Goal: Task Accomplishment & Management: Manage account settings

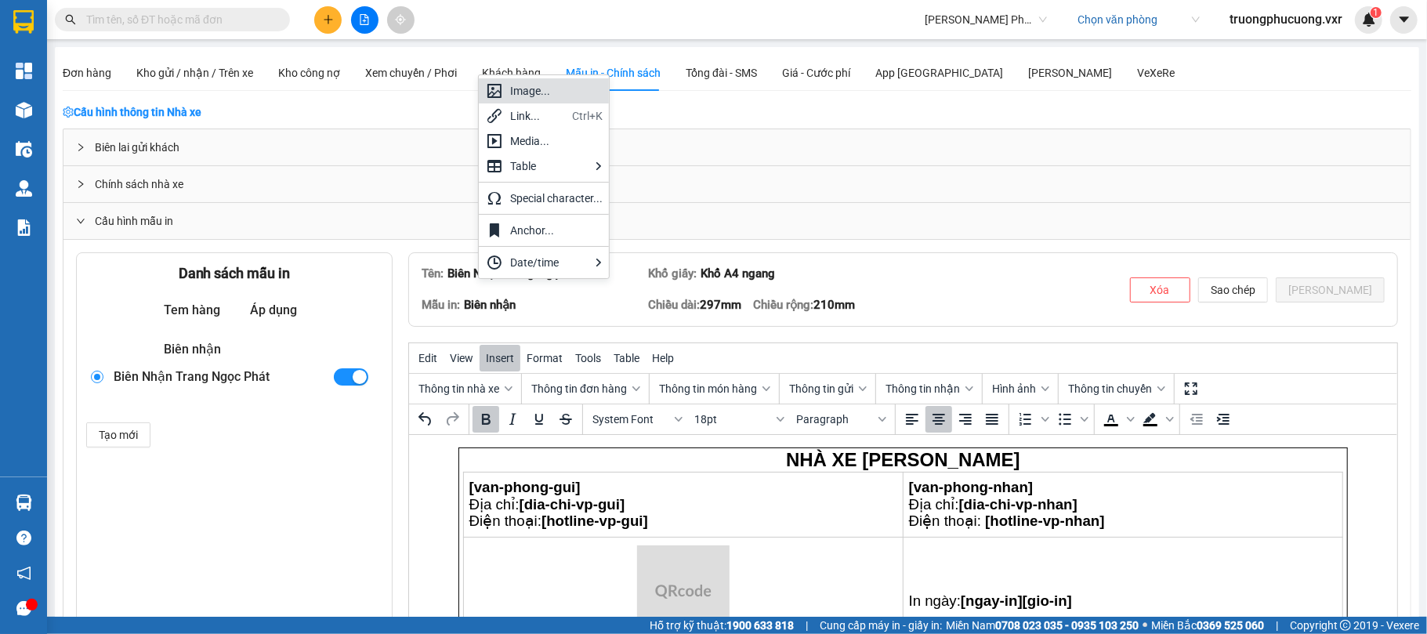
scroll to position [299, 0]
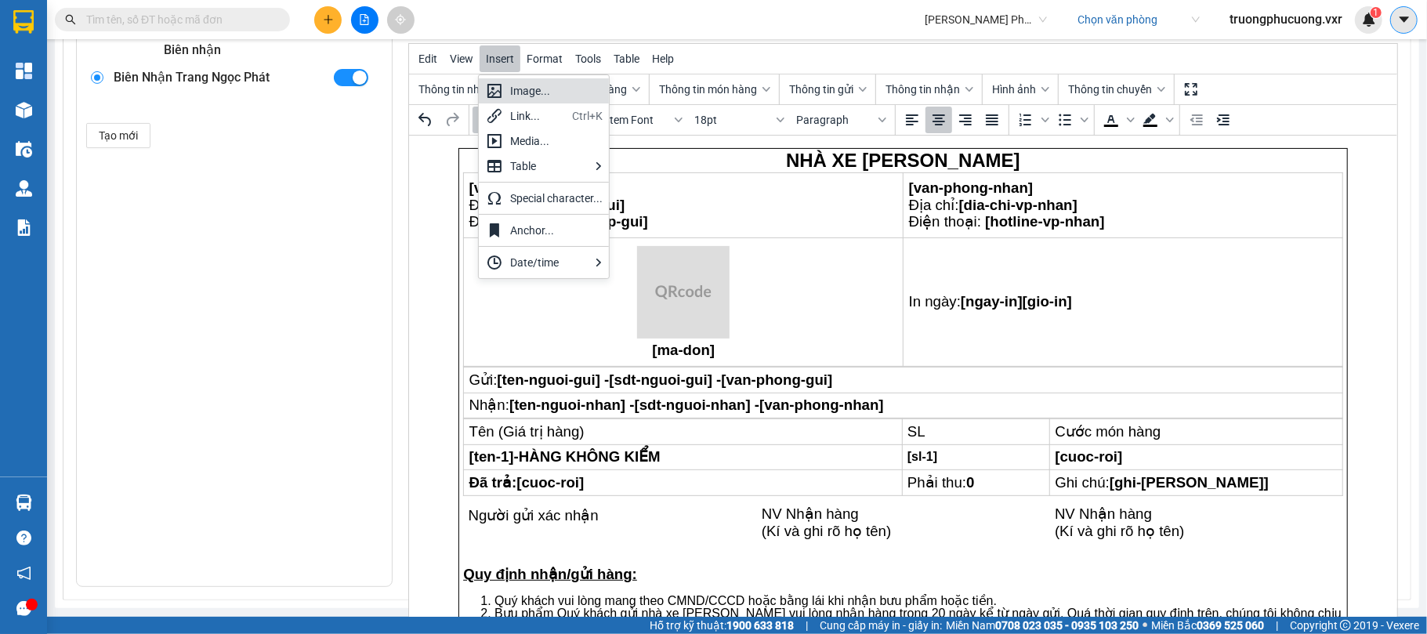
click at [1396, 22] on button at bounding box center [1403, 19] width 27 height 27
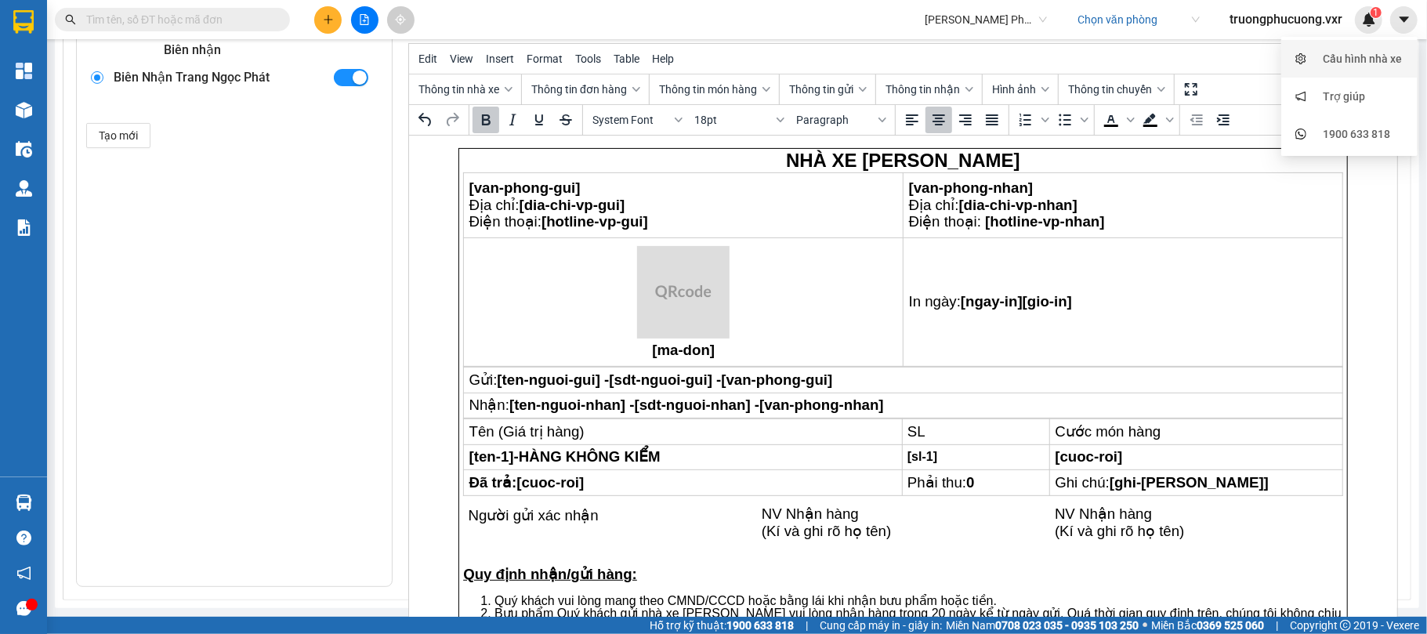
click at [1359, 55] on div "Cấu hình nhà xe" at bounding box center [1362, 58] width 79 height 17
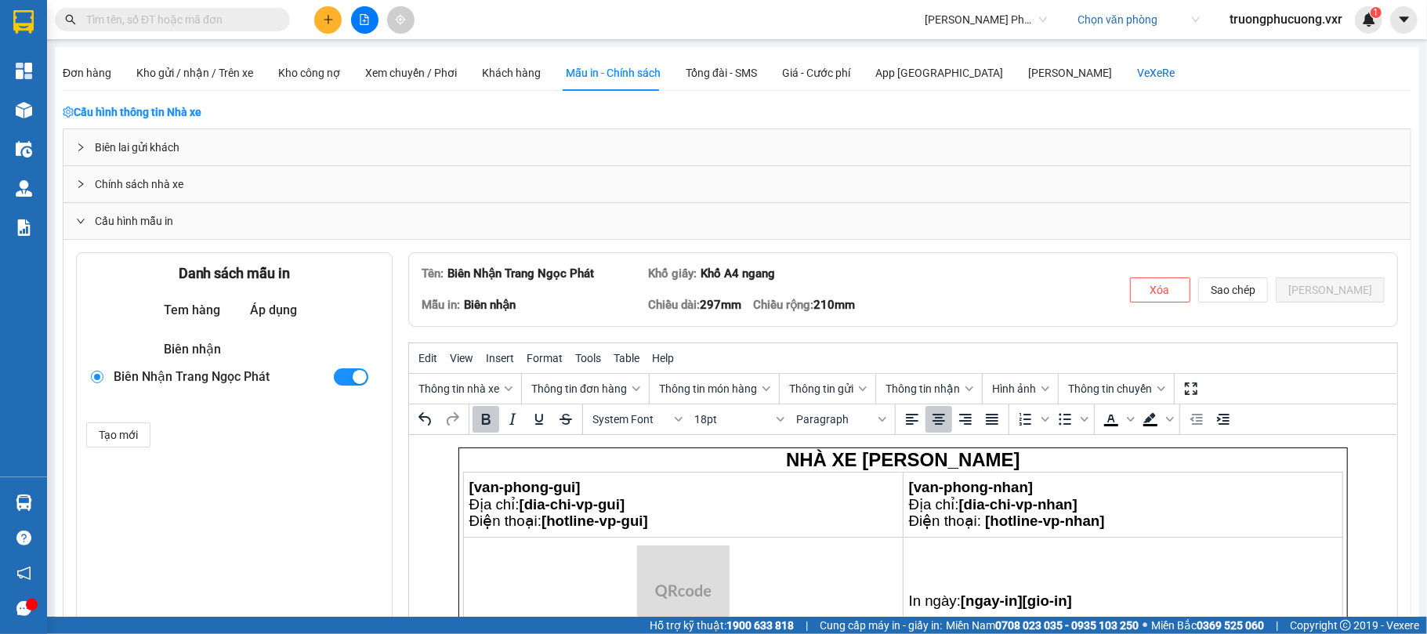
click at [1137, 78] on div "VeXeRe" at bounding box center [1156, 72] width 38 height 17
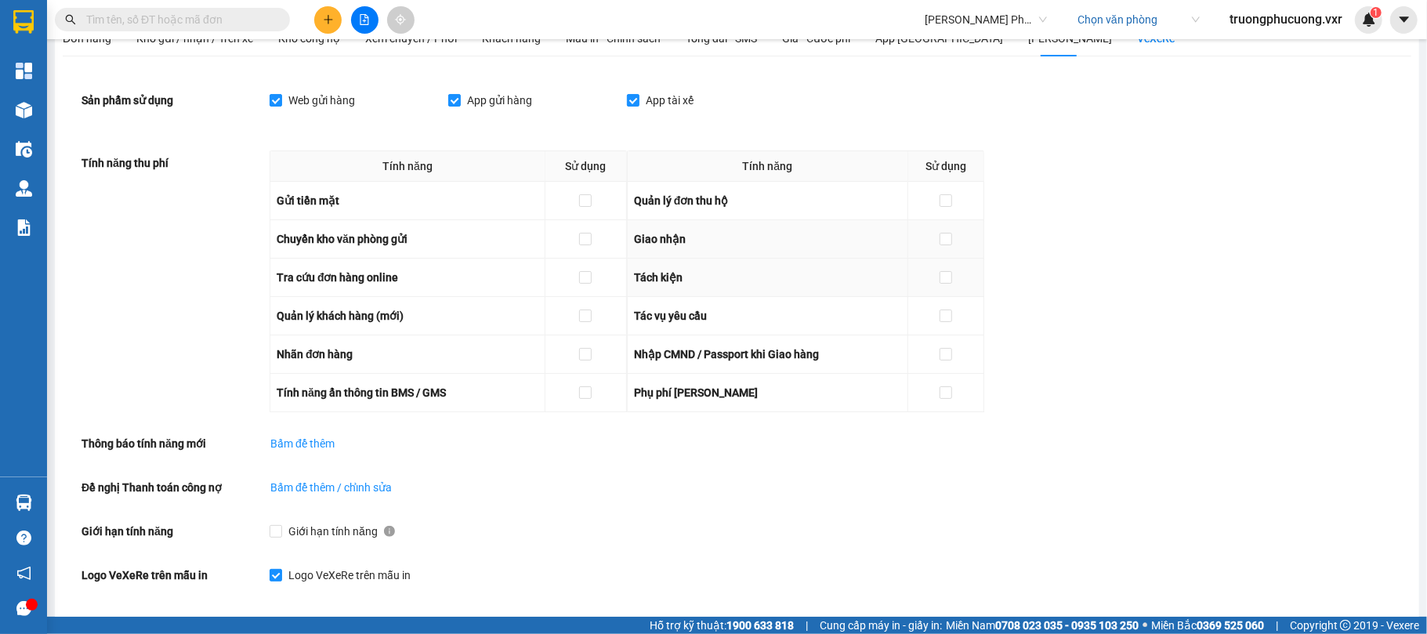
scroll to position [31, 0]
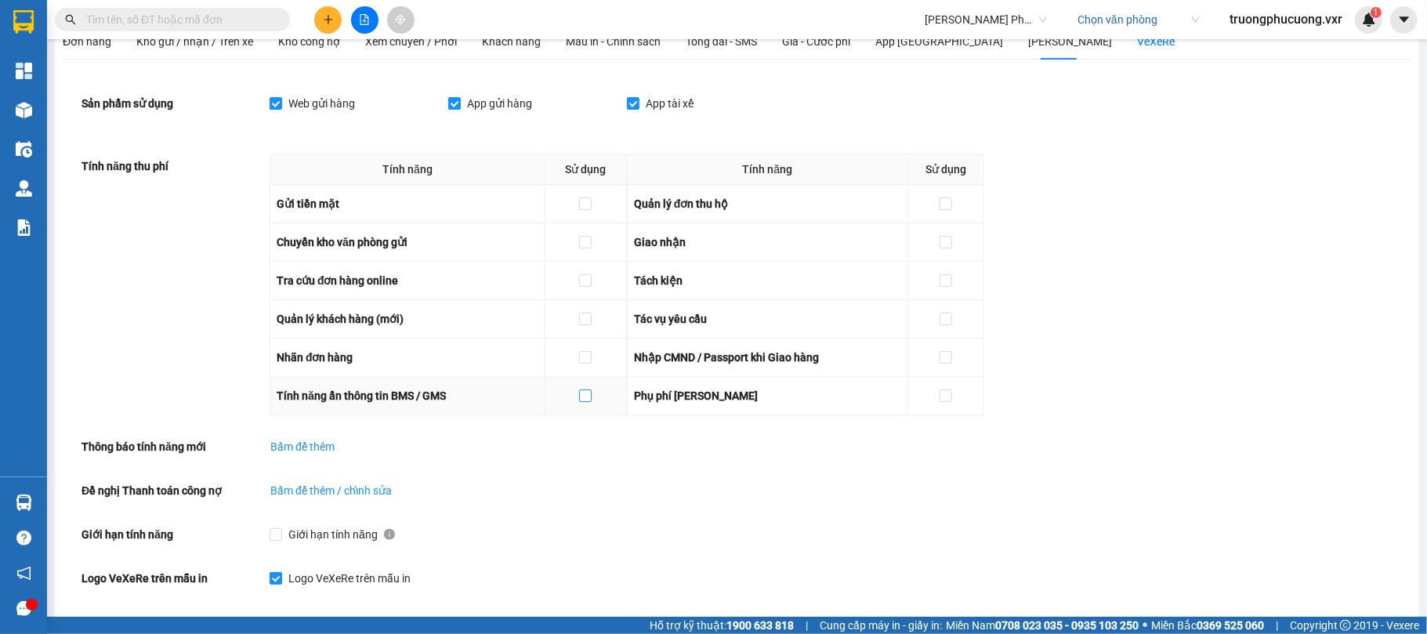
click at [581, 400] on input "checkbox" at bounding box center [584, 394] width 11 height 11
checkbox input "true"
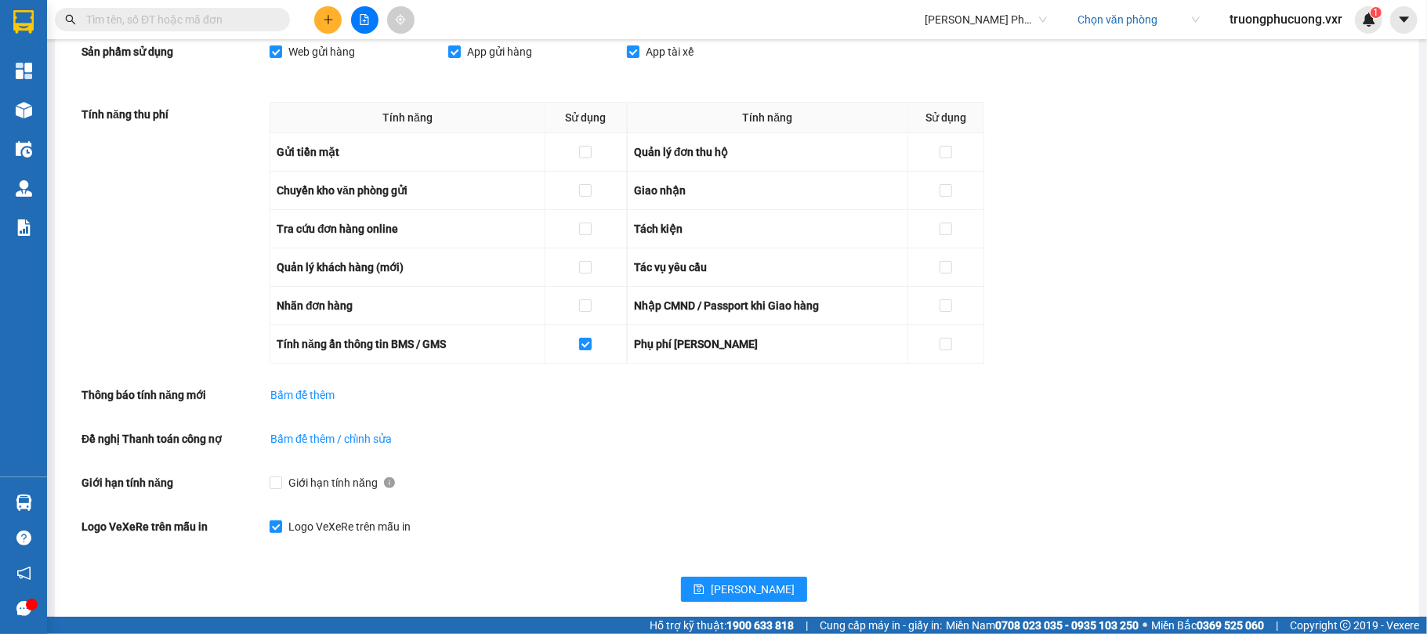
scroll to position [110, 0]
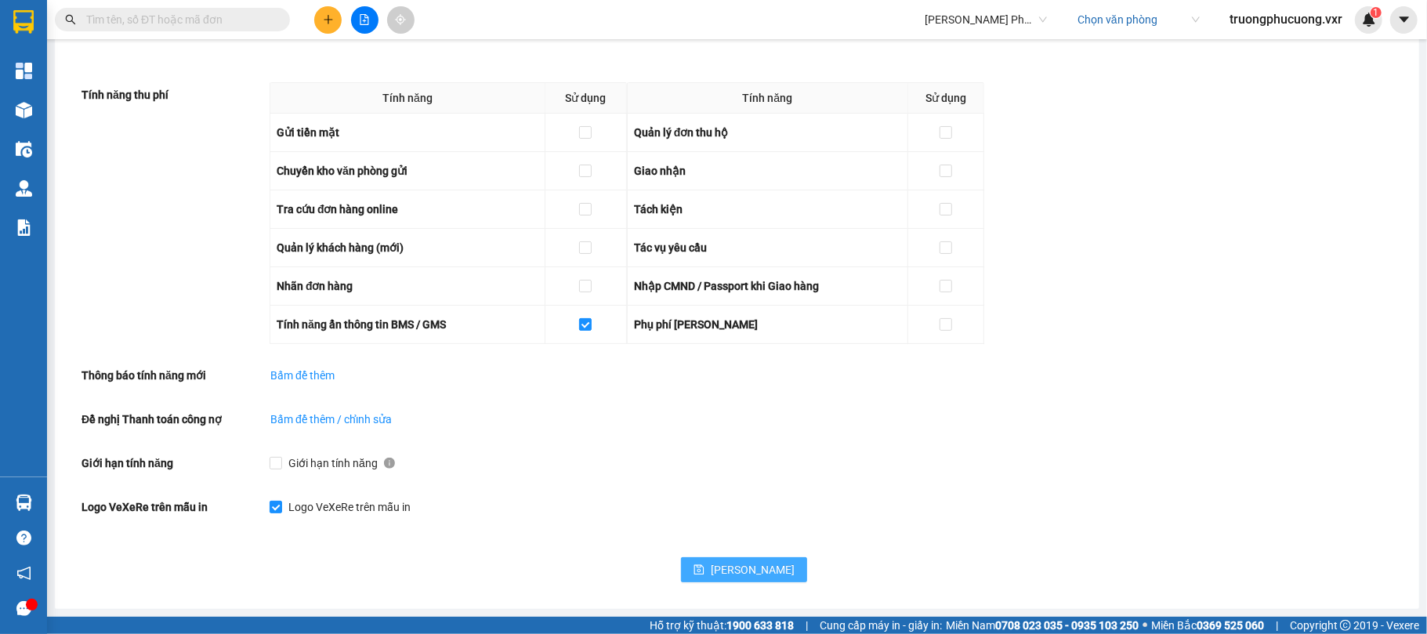
click at [697, 571] on span "save" at bounding box center [698, 570] width 11 height 13
click at [1299, 14] on span "truongphucuong.vxr" at bounding box center [1286, 19] width 138 height 20
click at [1279, 51] on span "Đăng xuất" at bounding box center [1291, 48] width 107 height 17
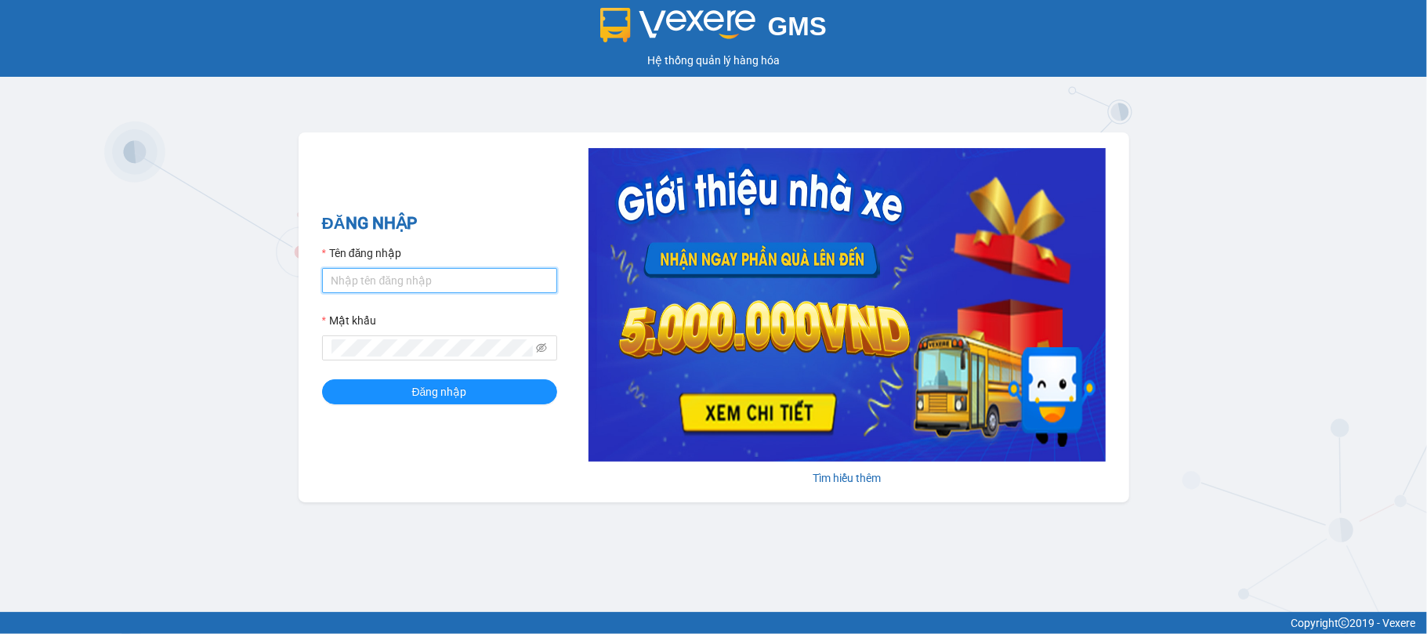
click at [426, 268] on input "Tên đăng nhập" at bounding box center [439, 280] width 235 height 25
paste input "tranvantuyet.trangngocphat"
type input "tranvantuyet.trangngocphat"
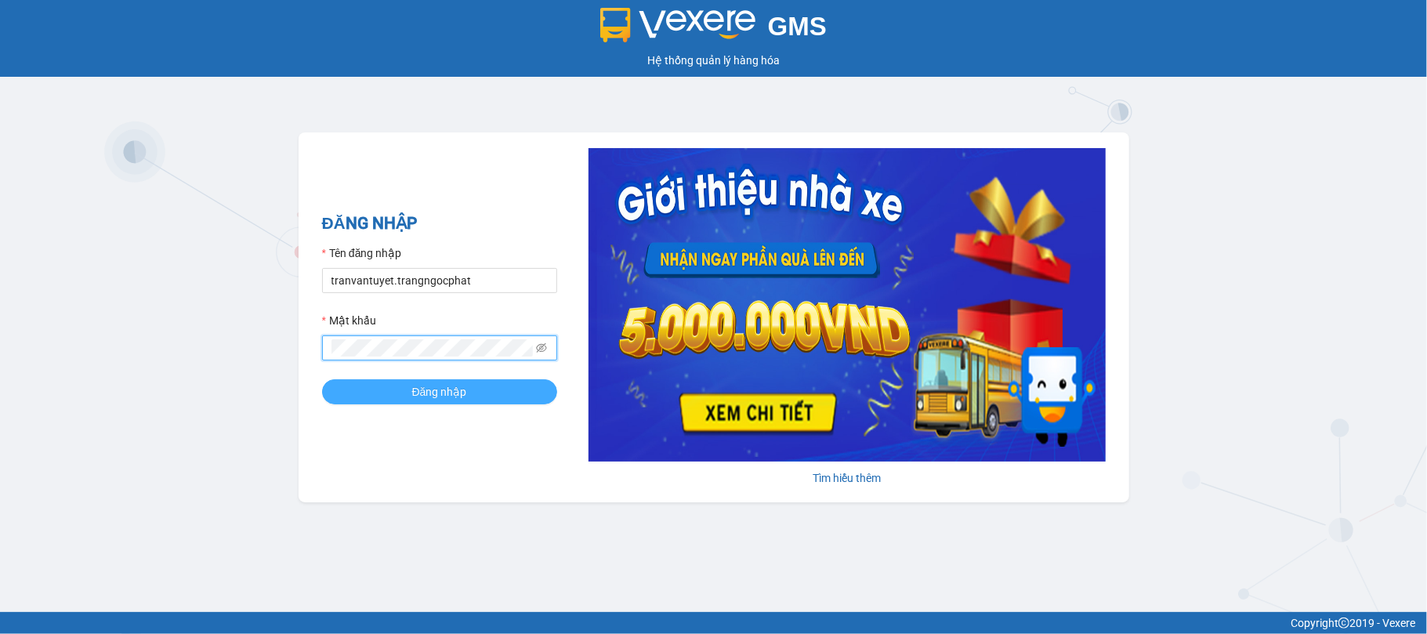
click at [393, 387] on button "Đăng nhập" at bounding box center [439, 391] width 235 height 25
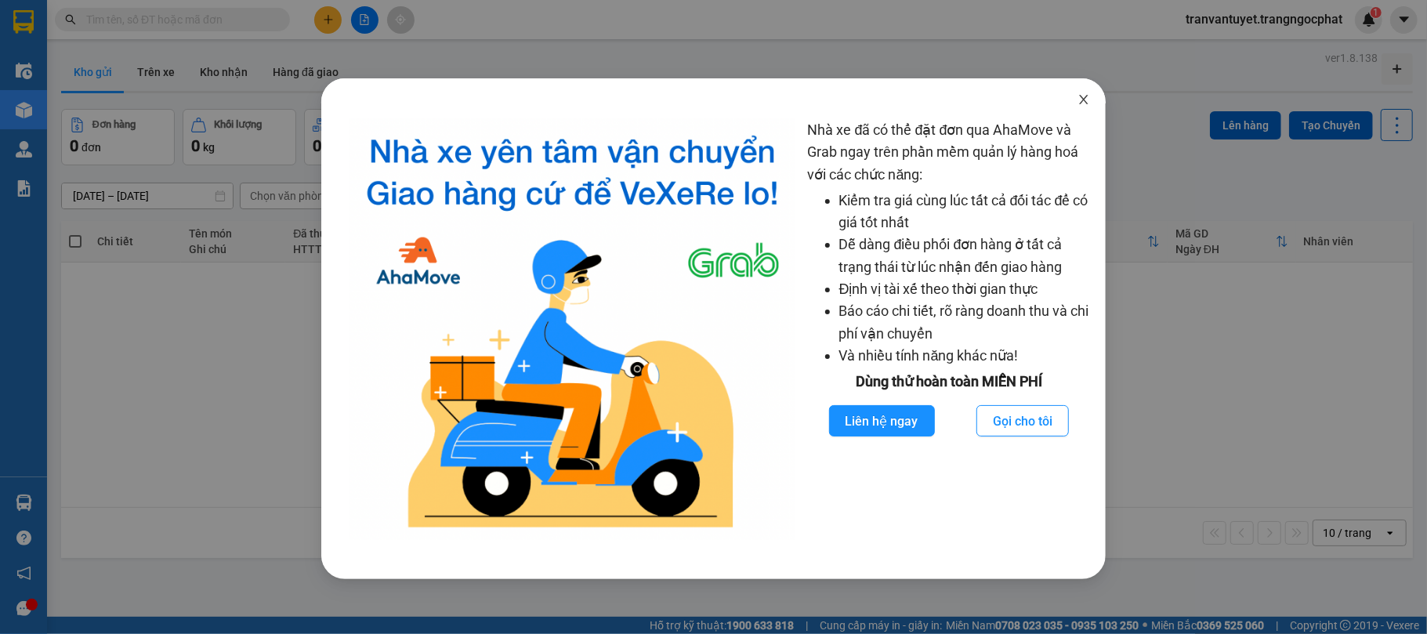
click at [1078, 106] on icon "close" at bounding box center [1083, 99] width 13 height 13
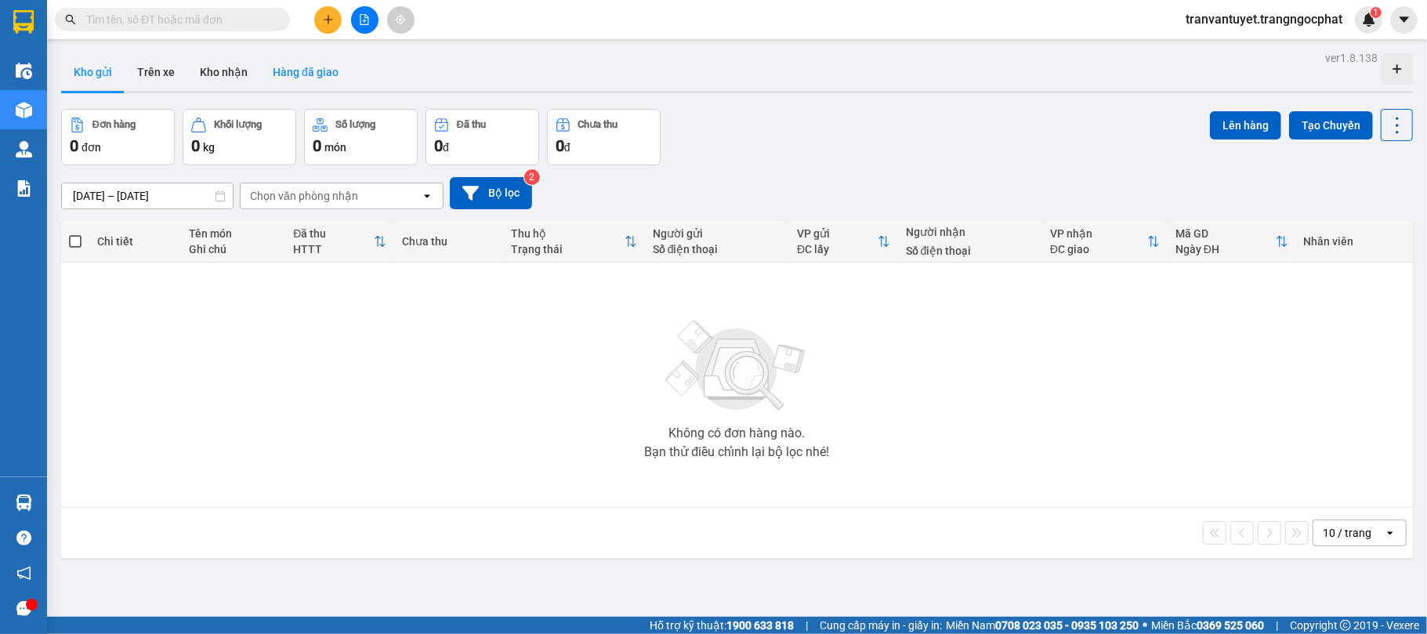
click at [324, 80] on button "Hàng đã giao" at bounding box center [305, 72] width 91 height 38
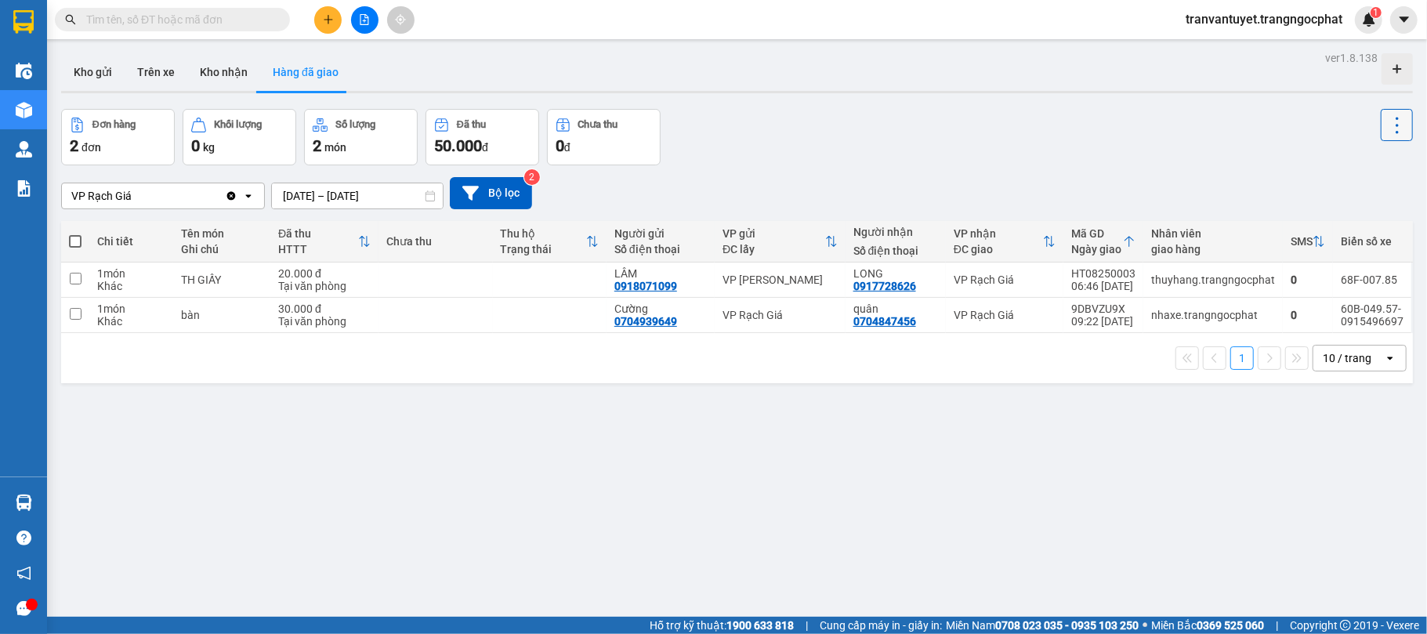
click at [1381, 110] on button at bounding box center [1397, 125] width 32 height 32
click at [1318, 198] on div "Xóa hoàn toàn" at bounding box center [1348, 195] width 103 height 16
click at [778, 273] on td "VP [GEOGRAPHIC_DATA]" at bounding box center [780, 280] width 131 height 35
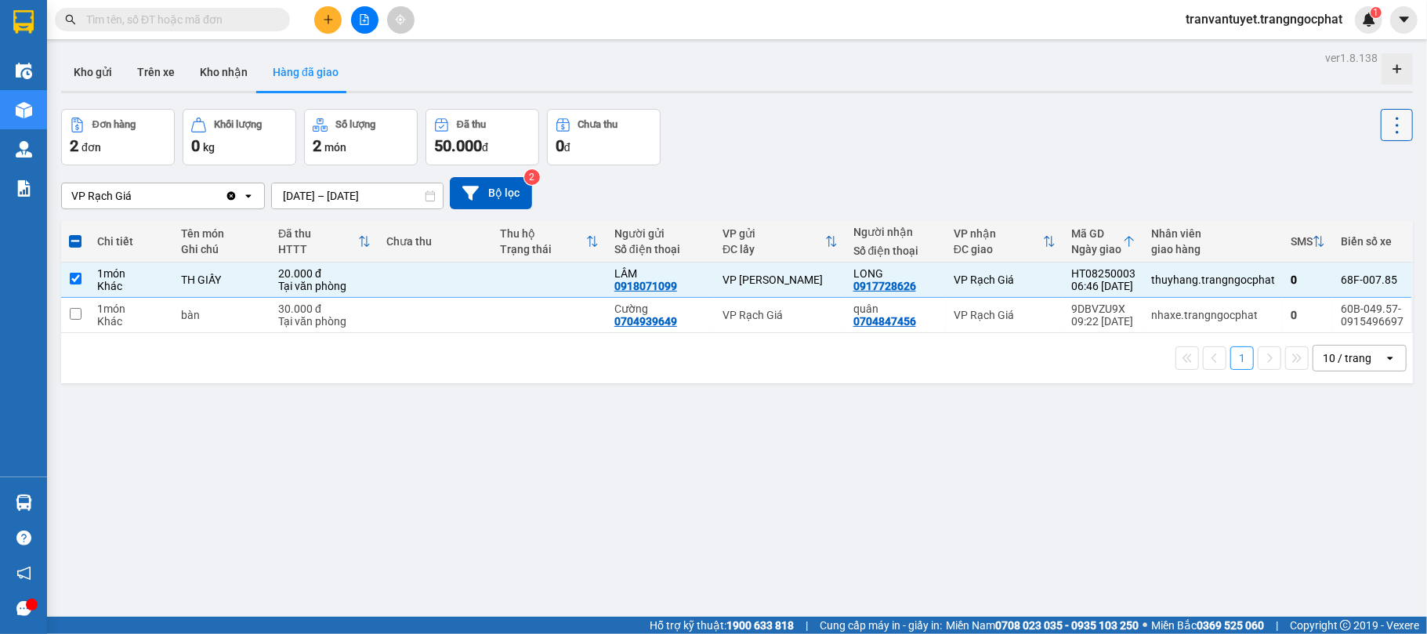
click at [1381, 124] on button at bounding box center [1397, 125] width 32 height 32
click at [1132, 205] on div "VP Rạch Giá Clear value open 13/08/2025 – 15/08/2025 Press the down arrow key t…" at bounding box center [737, 193] width 1352 height 32
click at [1386, 117] on icon at bounding box center [1397, 125] width 22 height 22
click at [998, 283] on div "VP Rạch Giá" at bounding box center [1005, 279] width 102 height 13
checkbox input "false"
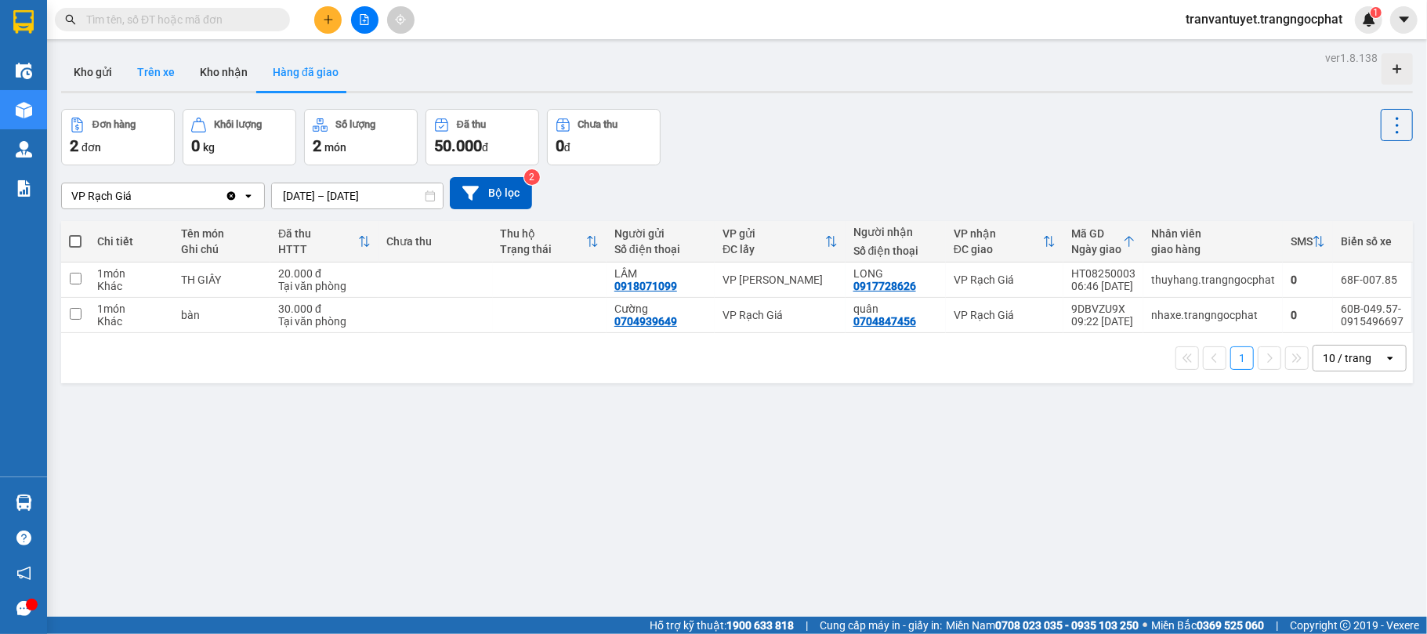
click at [155, 82] on button "Trên xe" at bounding box center [156, 72] width 63 height 38
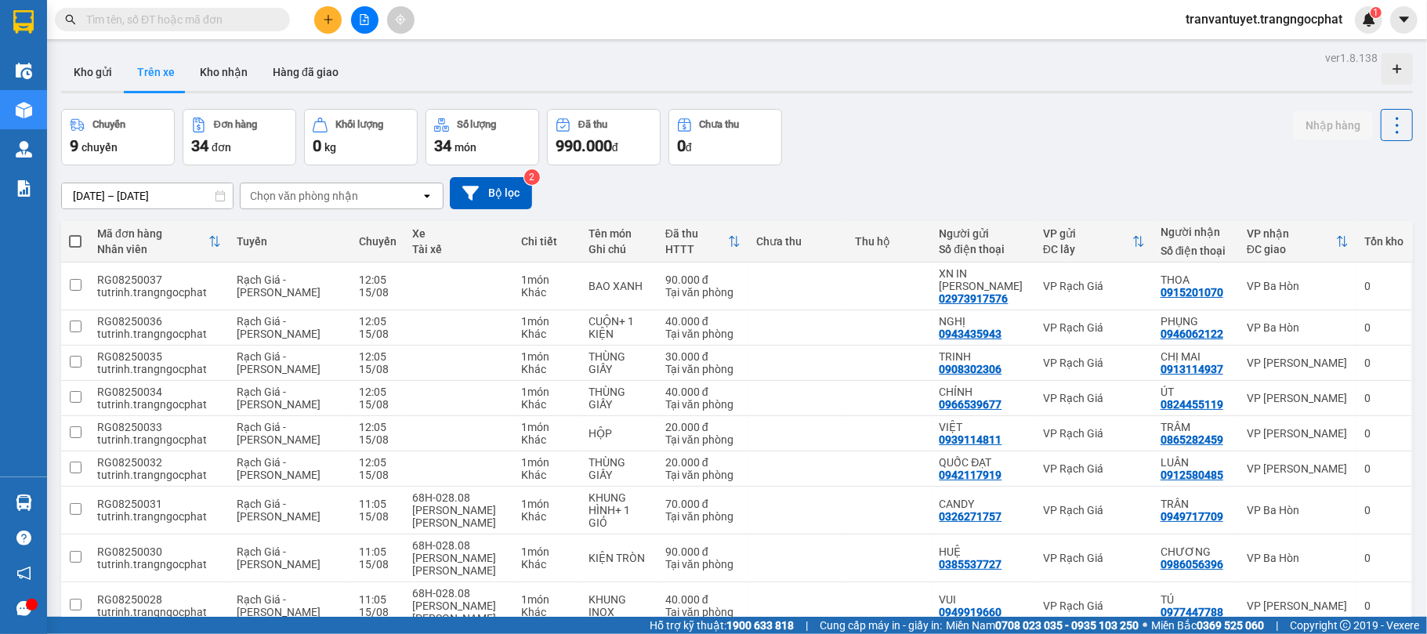
click at [888, 195] on div "13/08/2025 – 15/08/2025 Press the down arrow key to interact with the calendar …" at bounding box center [737, 193] width 1352 height 32
